Goal: Transaction & Acquisition: Purchase product/service

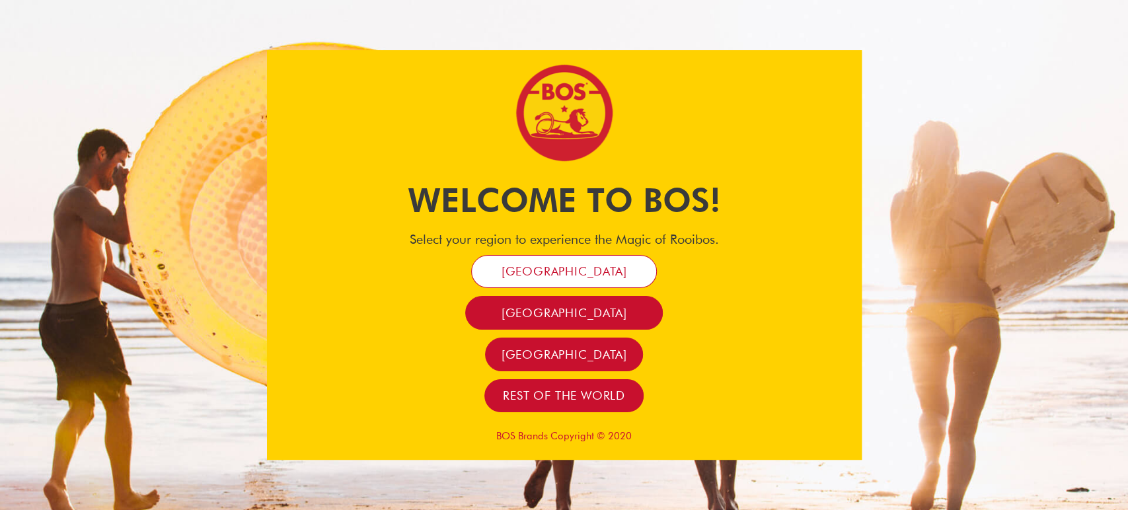
click at [613, 256] on link "[GEOGRAPHIC_DATA]" at bounding box center [564, 272] width 186 height 34
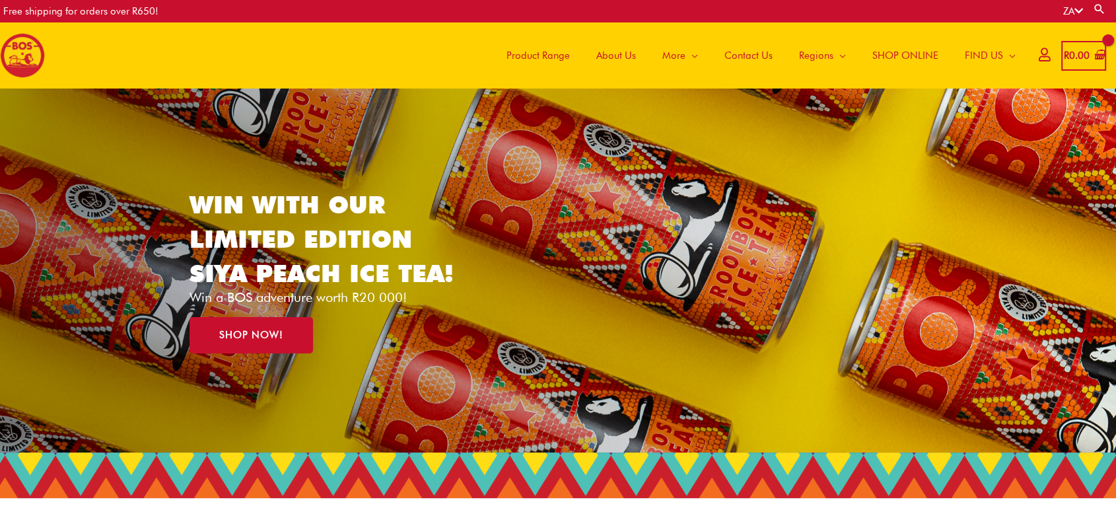
click at [886, 46] on span "SHOP ONLINE" at bounding box center [906, 56] width 66 height 40
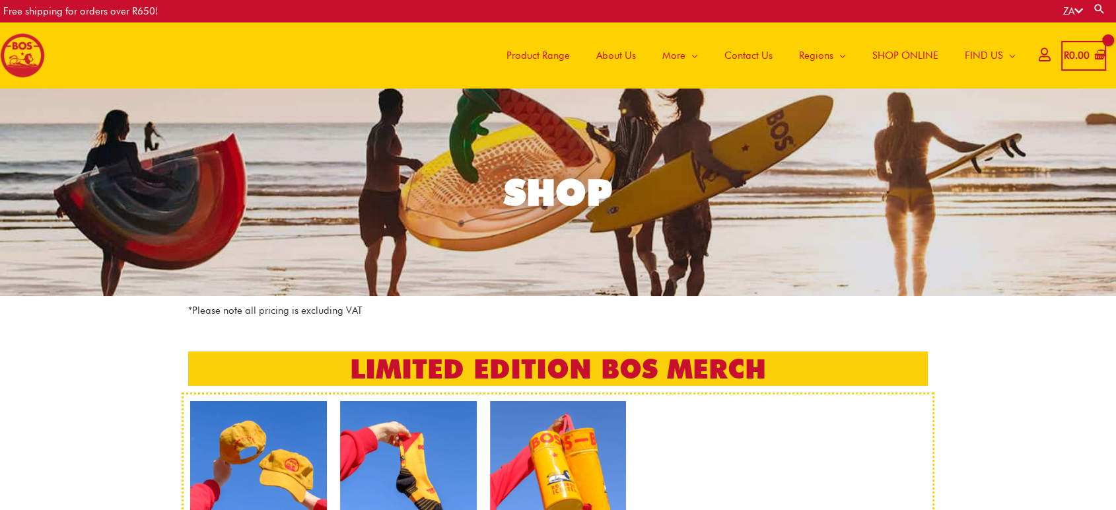
click at [20, 56] on img at bounding box center [22, 55] width 45 height 45
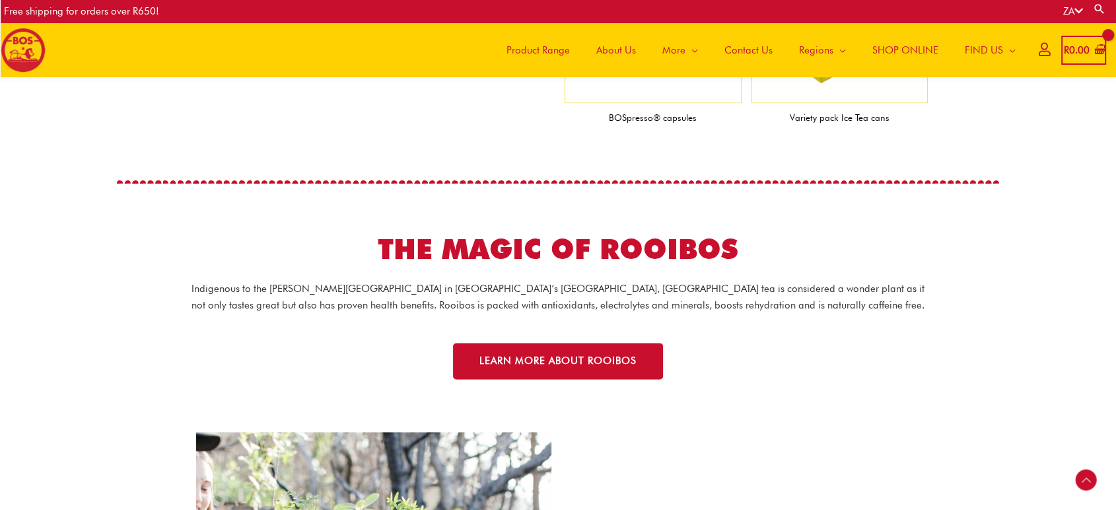
scroll to position [1579, 0]
